Goal: Information Seeking & Learning: Learn about a topic

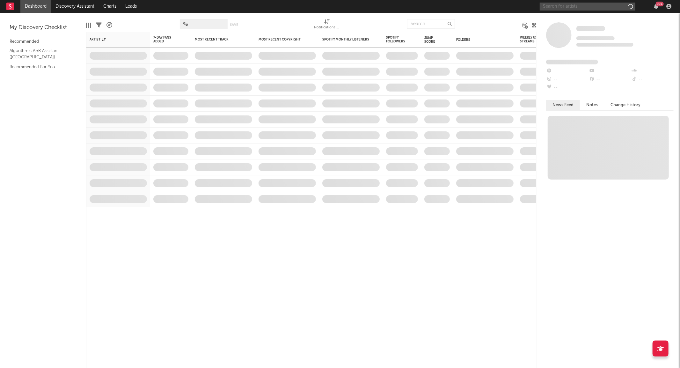
click at [581, 8] on input "text" at bounding box center [588, 7] width 96 height 8
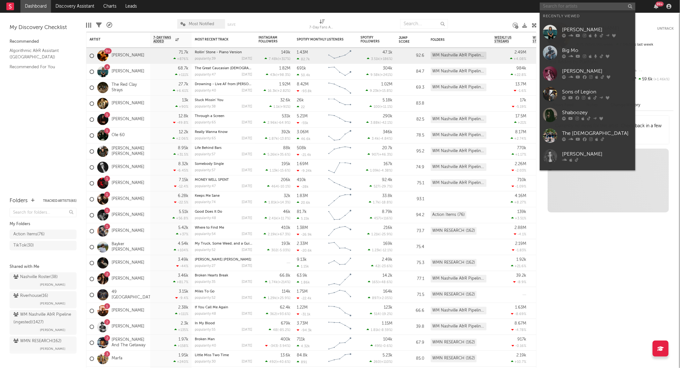
type input "i"
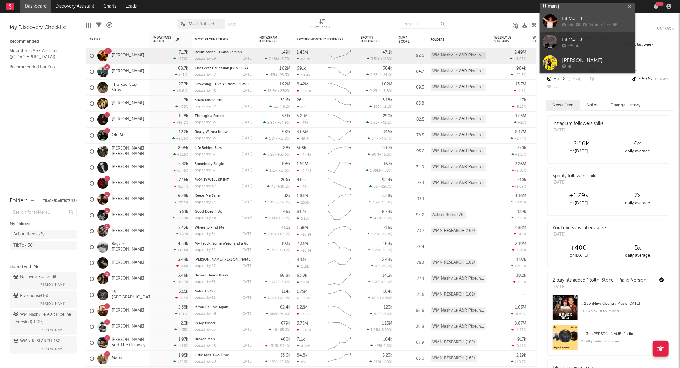
type input "lil man j"
click at [574, 11] on link "Lil Man J" at bounding box center [588, 21] width 96 height 21
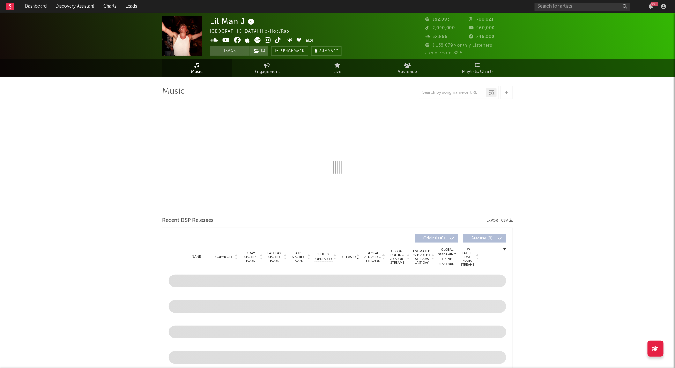
select select "6m"
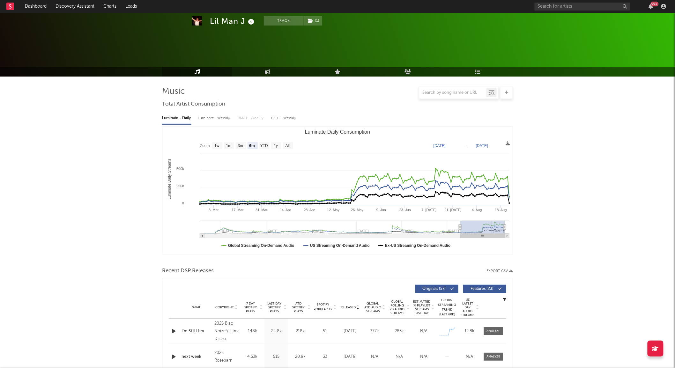
scroll to position [106, 0]
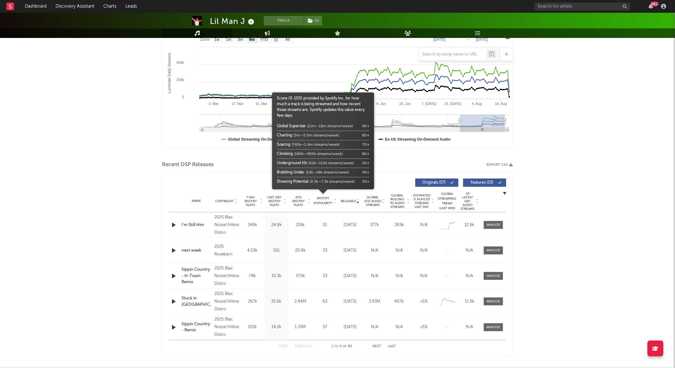
click at [345, 200] on div at bounding box center [323, 197] width 102 height 16
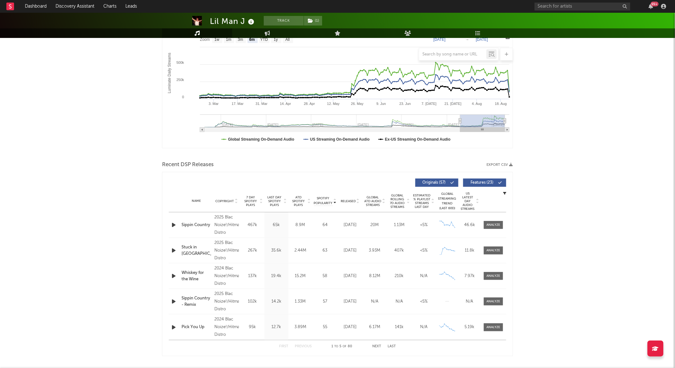
click at [356, 200] on icon at bounding box center [357, 200] width 3 height 3
click at [488, 223] on div at bounding box center [494, 225] width 14 height 5
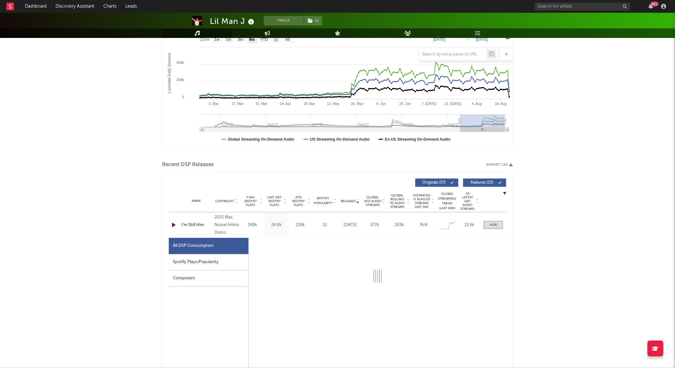
select select "1w"
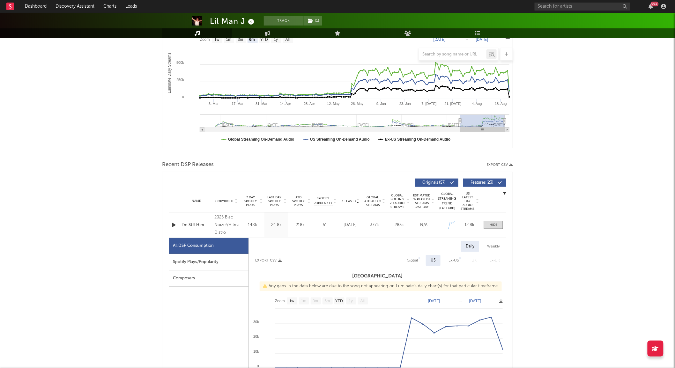
scroll to position [212, 0]
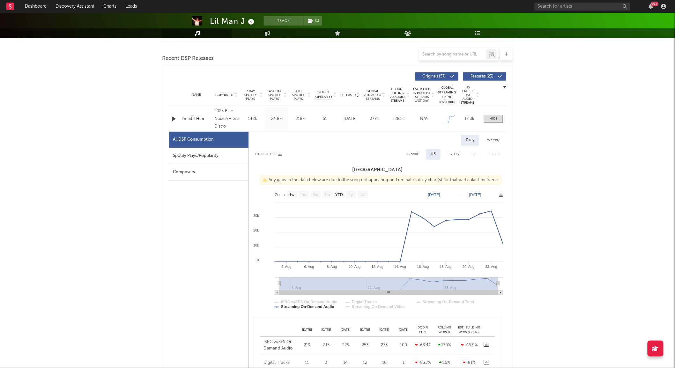
click at [491, 139] on div "Weekly" at bounding box center [493, 140] width 22 height 11
select select "1w"
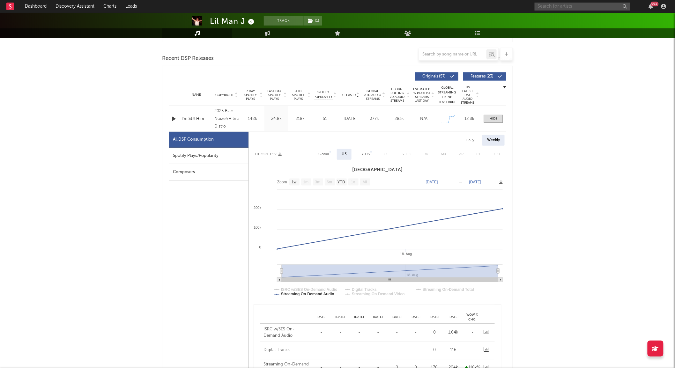
click at [561, 5] on input "text" at bounding box center [583, 7] width 96 height 8
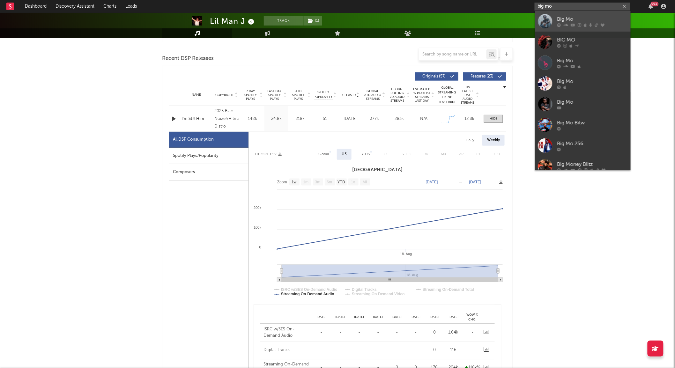
type input "big mo"
click at [566, 26] on icon at bounding box center [566, 25] width 5 height 4
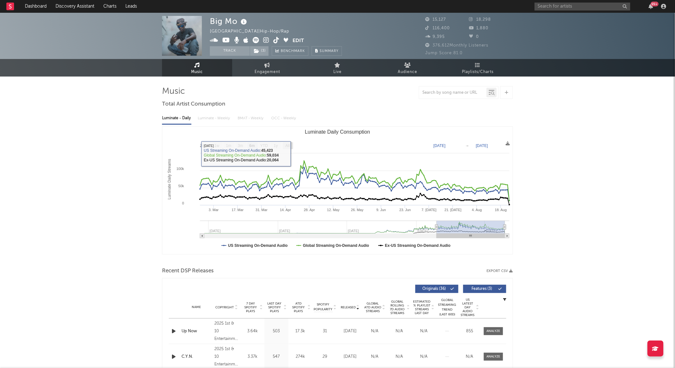
click at [293, 147] on rect "Luminate Daily Consumption" at bounding box center [288, 145] width 10 height 7
select select "All"
type input "[DATE]"
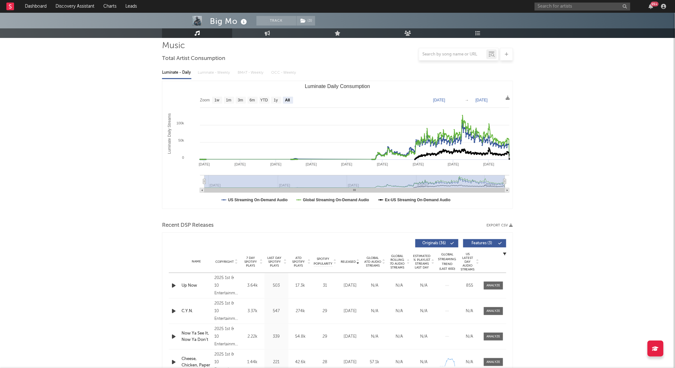
scroll to position [142, 0]
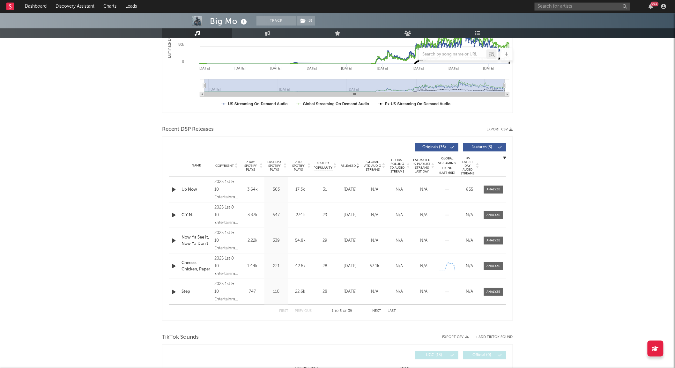
click at [398, 167] on span "Global Rolling 7D Audio Streams" at bounding box center [398, 165] width 18 height 15
click at [496, 189] on div at bounding box center [494, 189] width 14 height 5
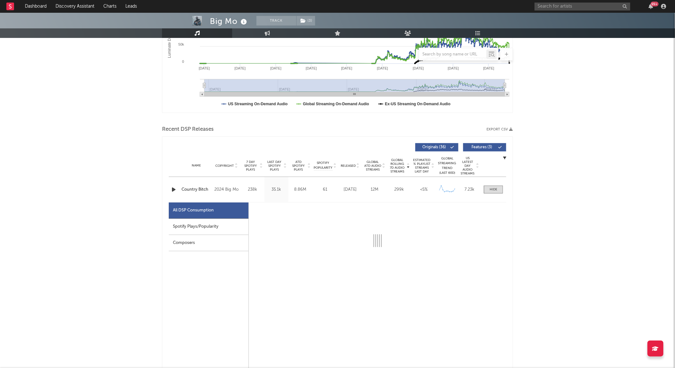
select select "6m"
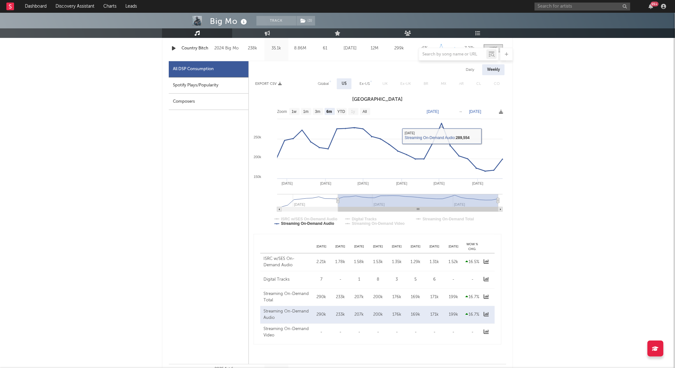
scroll to position [212, 0]
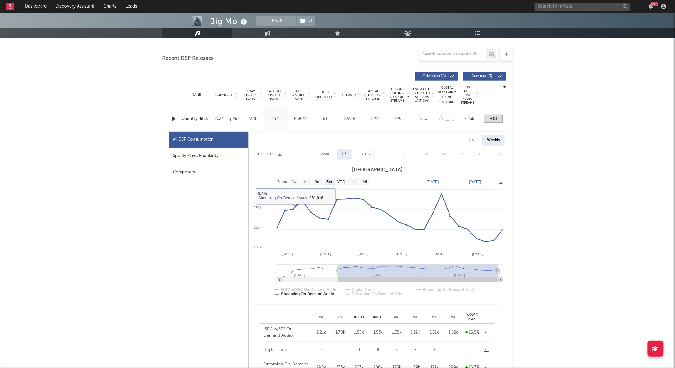
click at [231, 153] on div "Spotify Plays/Popularity" at bounding box center [209, 156] width 80 height 16
select select "6m"
select select "1w"
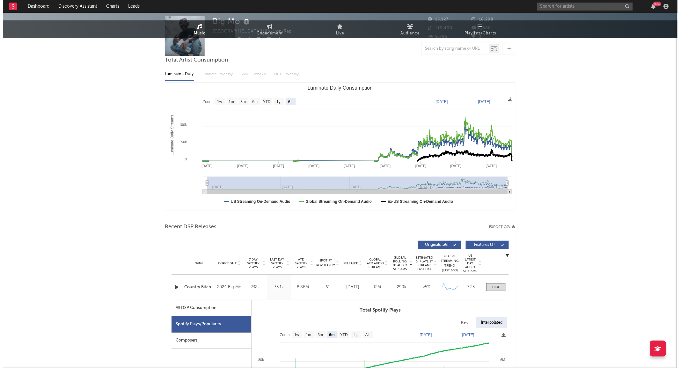
scroll to position [0, 0]
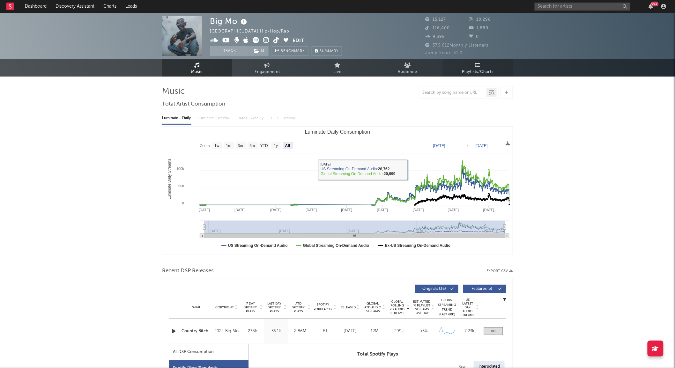
click at [466, 71] on span "Playlists/Charts" at bounding box center [478, 72] width 32 height 8
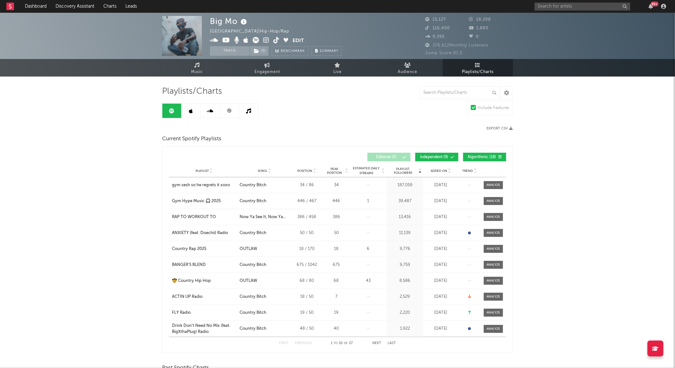
click at [196, 110] on link at bounding box center [191, 111] width 19 height 14
